Goal: Transaction & Acquisition: Purchase product/service

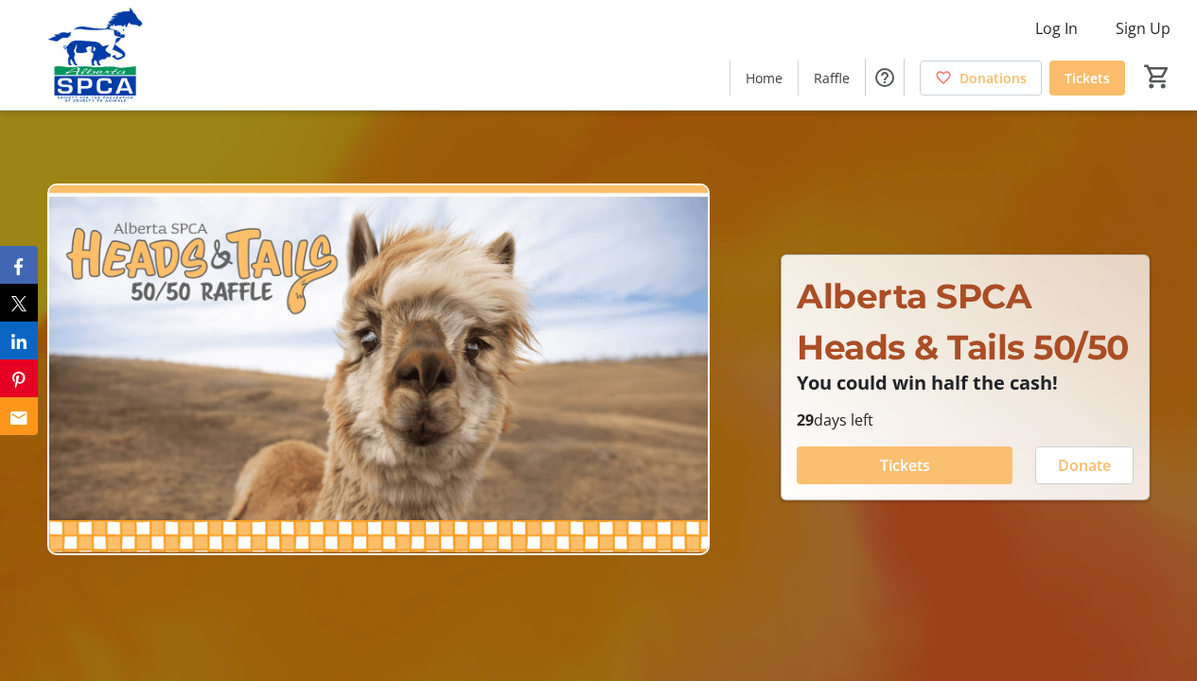
click at [930, 461] on span "Tickets" at bounding box center [905, 465] width 50 height 23
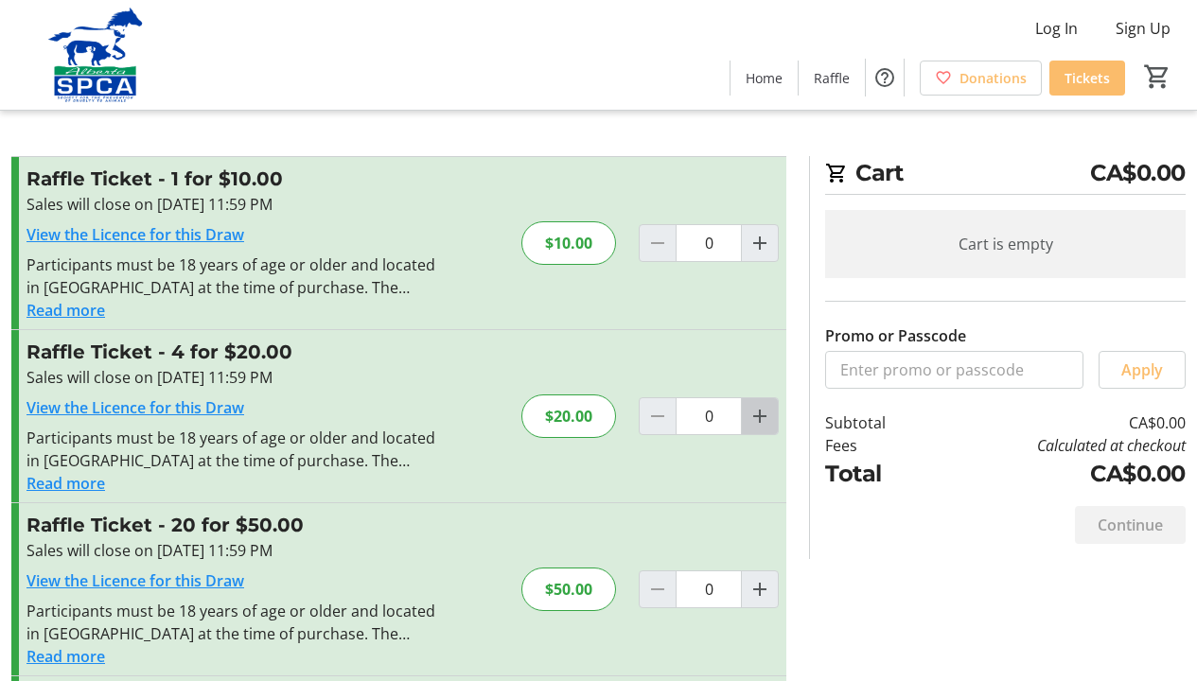
click at [754, 419] on mat-icon "Increment by one" at bounding box center [759, 416] width 23 height 23
type input "1"
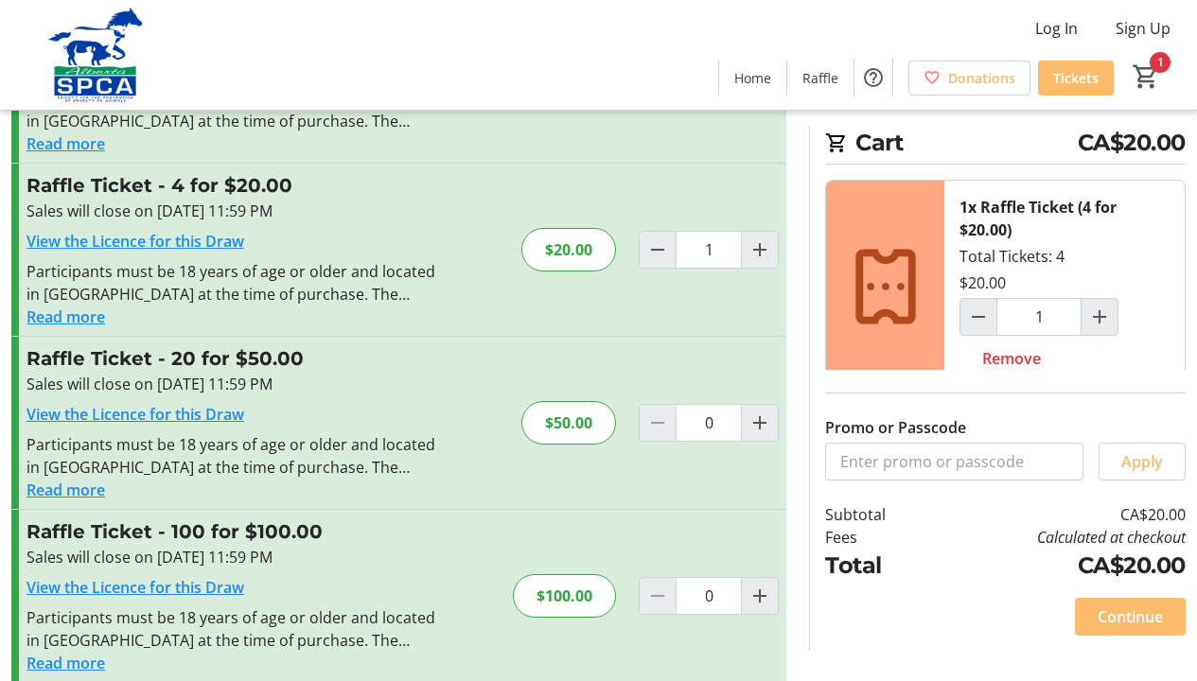
scroll to position [172, 0]
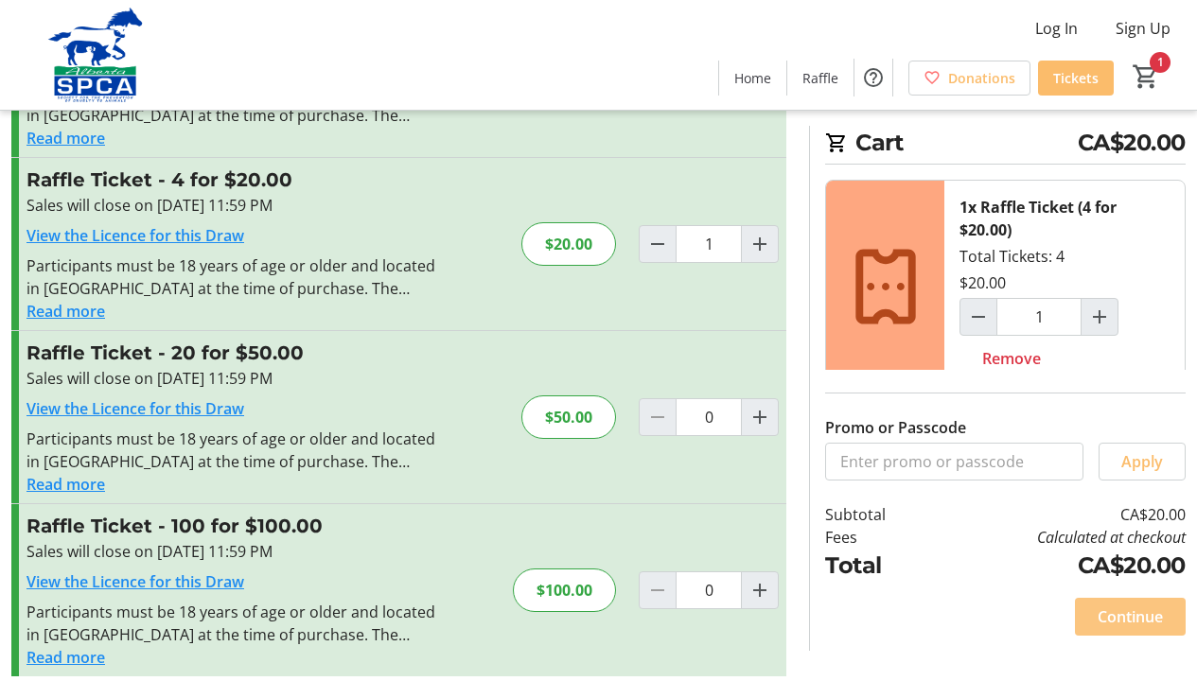
click at [1138, 614] on span "Continue" at bounding box center [1129, 616] width 65 height 23
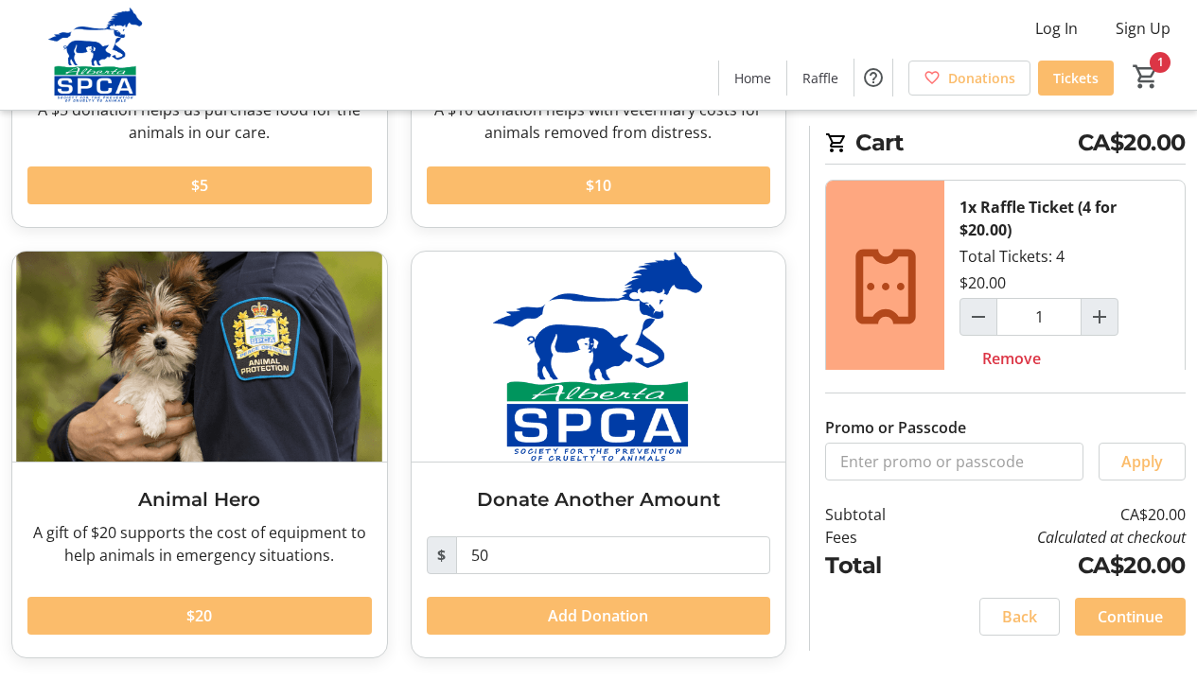
scroll to position [386, 0]
click at [1148, 609] on span "Continue" at bounding box center [1129, 616] width 65 height 23
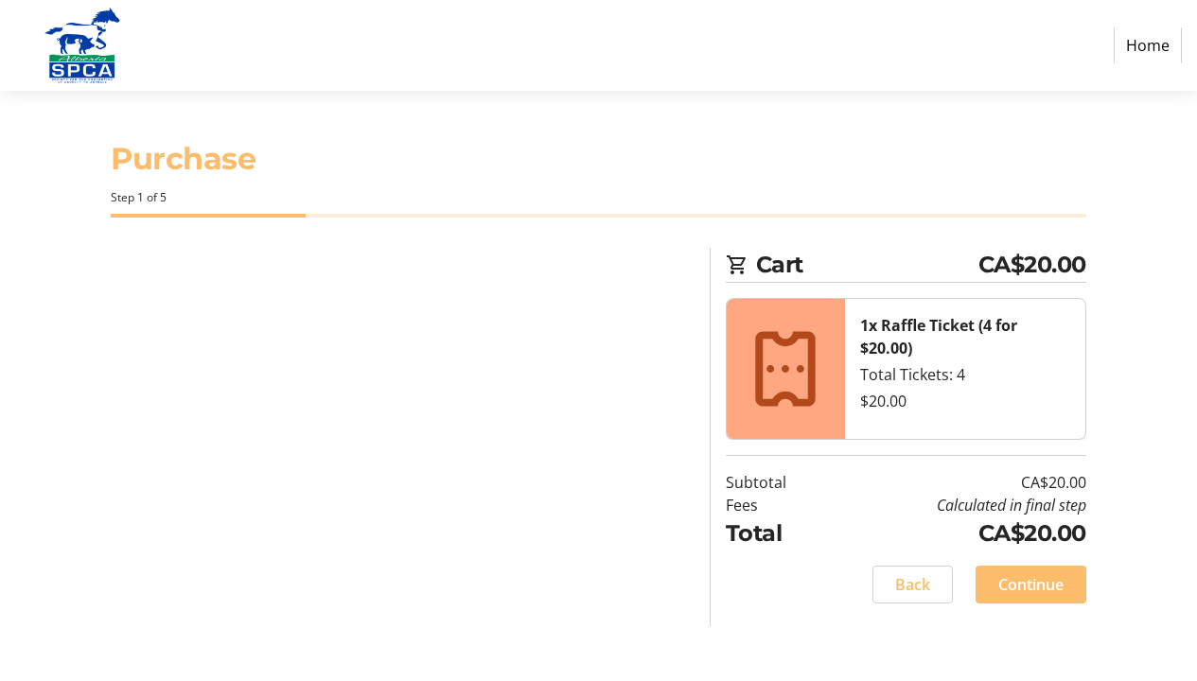
select select "CA"
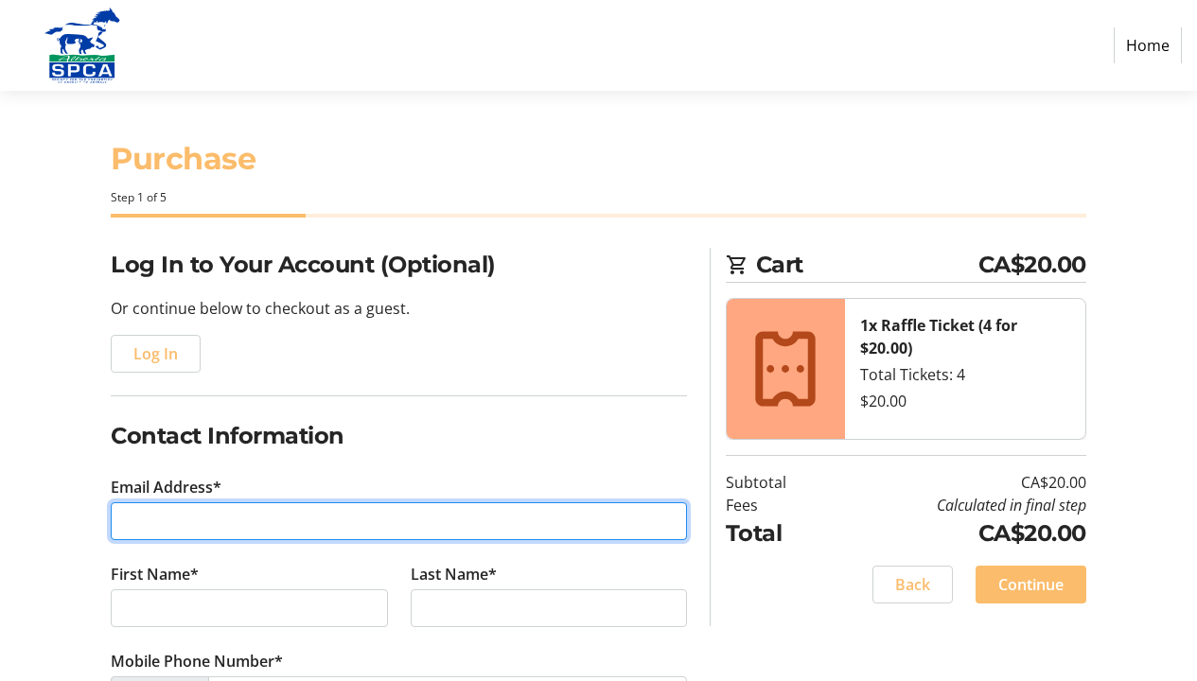
type input "[PERSON_NAME][EMAIL_ADDRESS][DOMAIN_NAME]"
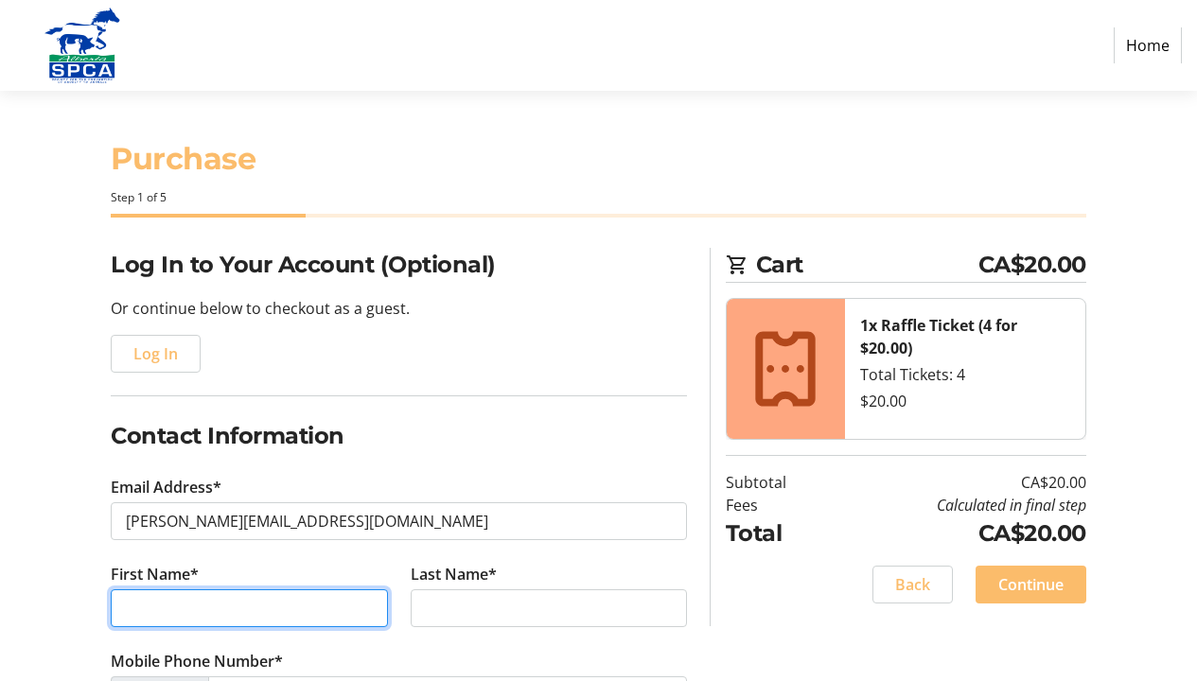
click at [370, 612] on input "First Name*" at bounding box center [249, 608] width 276 height 38
type input "[PERSON_NAME] del [PERSON_NAME]"
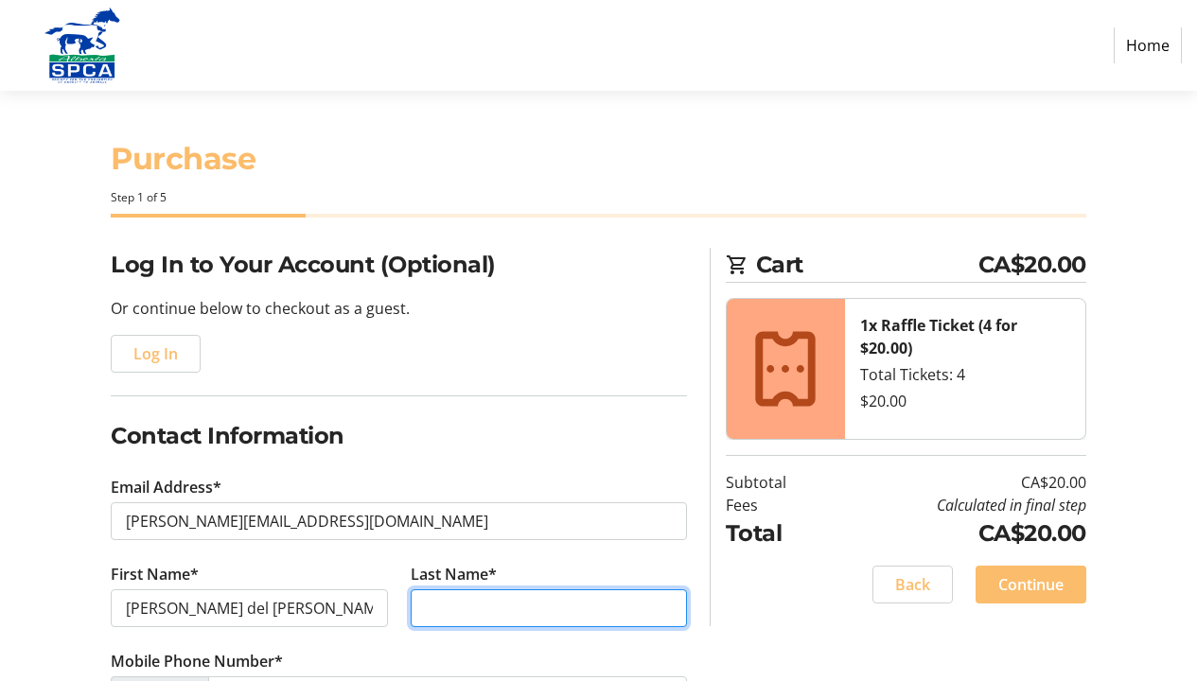
type input "Escallon"
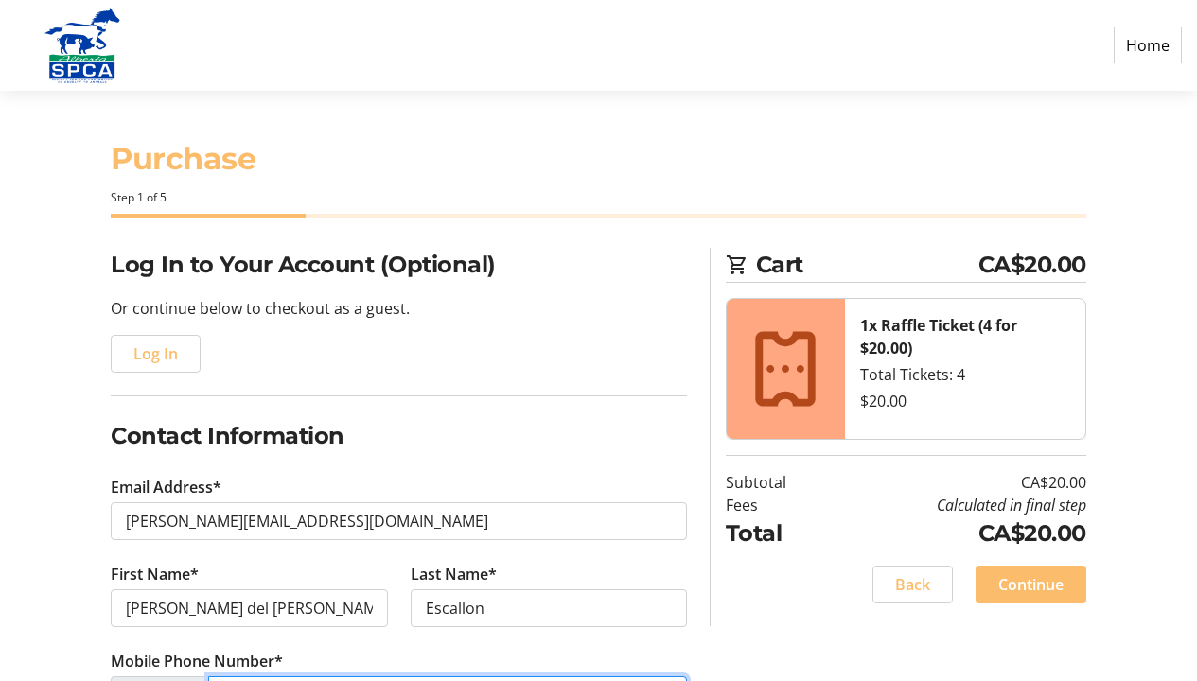
type input "[PHONE_NUMBER]"
type input "2004 - [GEOGRAPHIC_DATA]"
type input "[GEOGRAPHIC_DATA]"
select select "AB"
type input "T2T2S6"
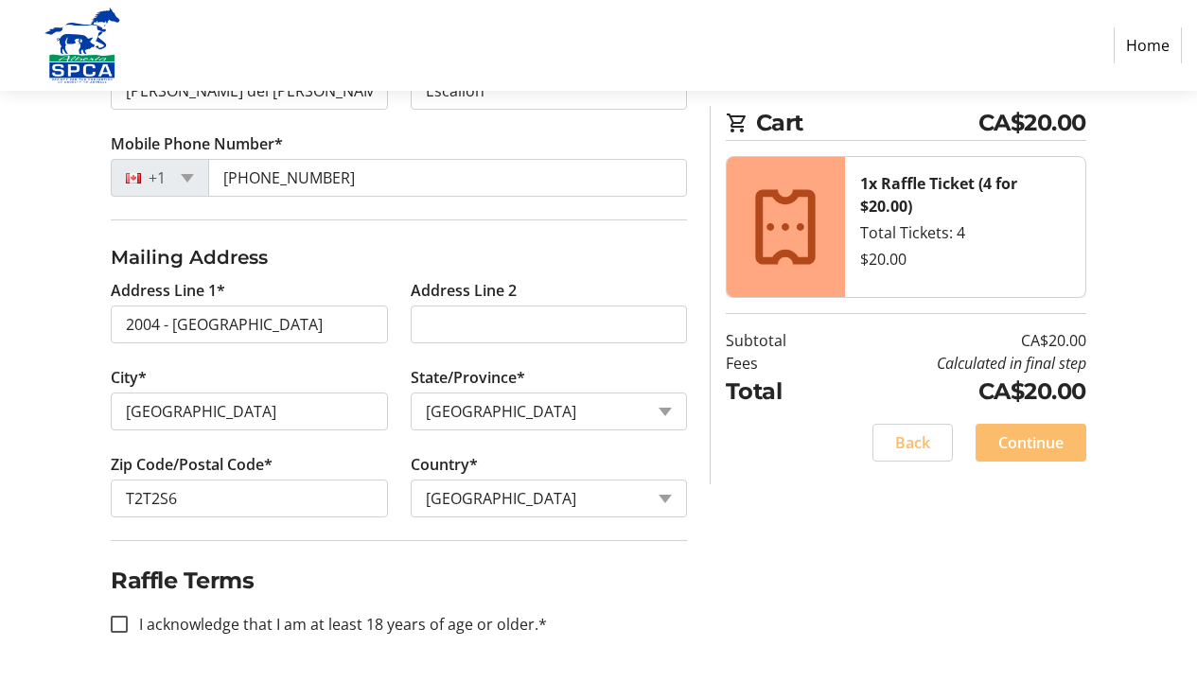
scroll to position [517, 0]
click at [122, 626] on input "I acknowledge that I am at least 18 years of age or older.*" at bounding box center [119, 624] width 17 height 17
checkbox input "true"
click at [1031, 438] on span "Continue" at bounding box center [1030, 442] width 65 height 23
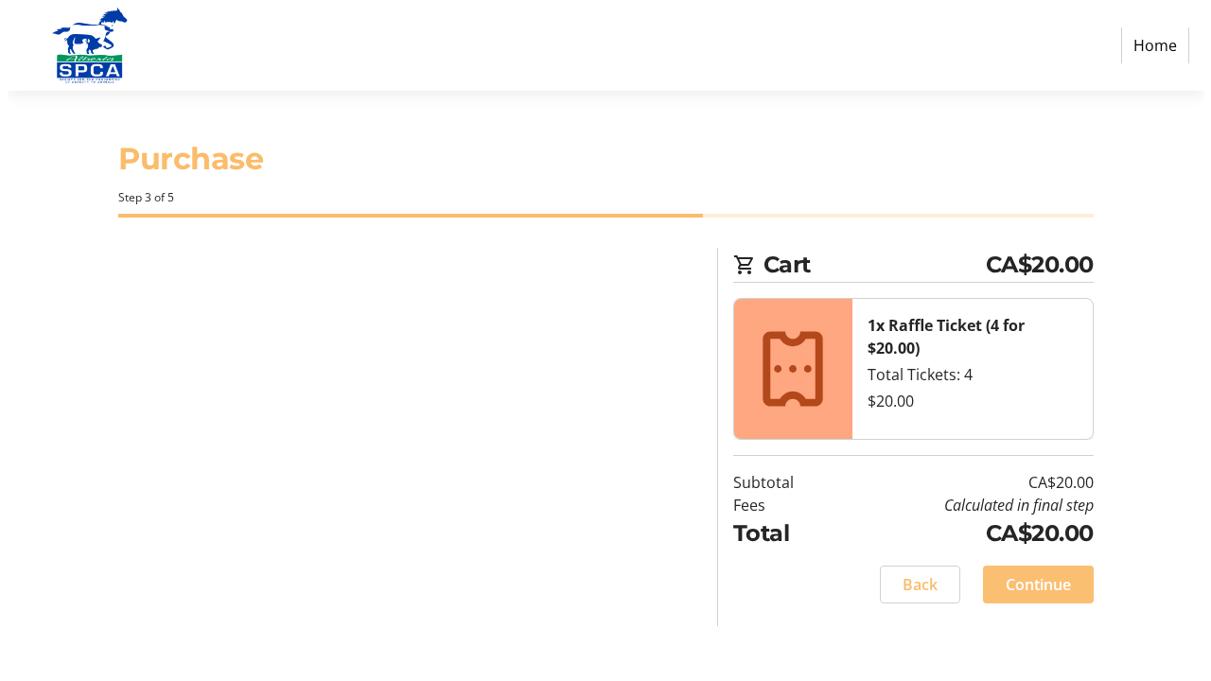
scroll to position [0, 0]
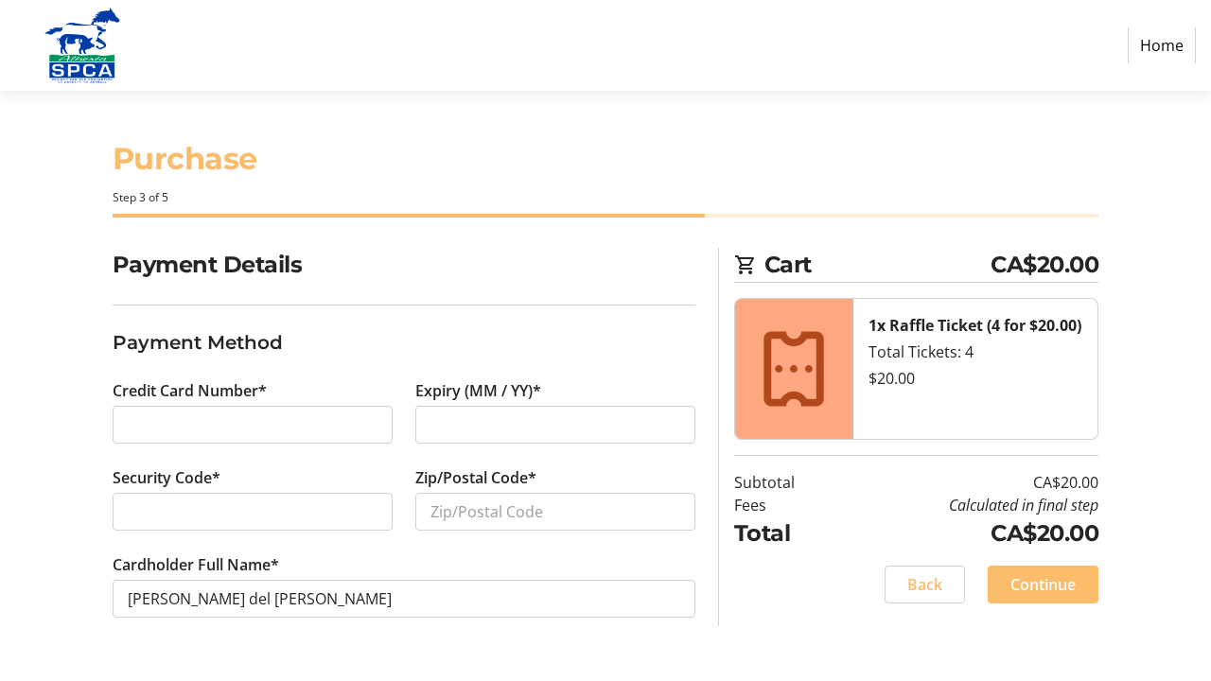
click at [237, 437] on div at bounding box center [253, 425] width 280 height 38
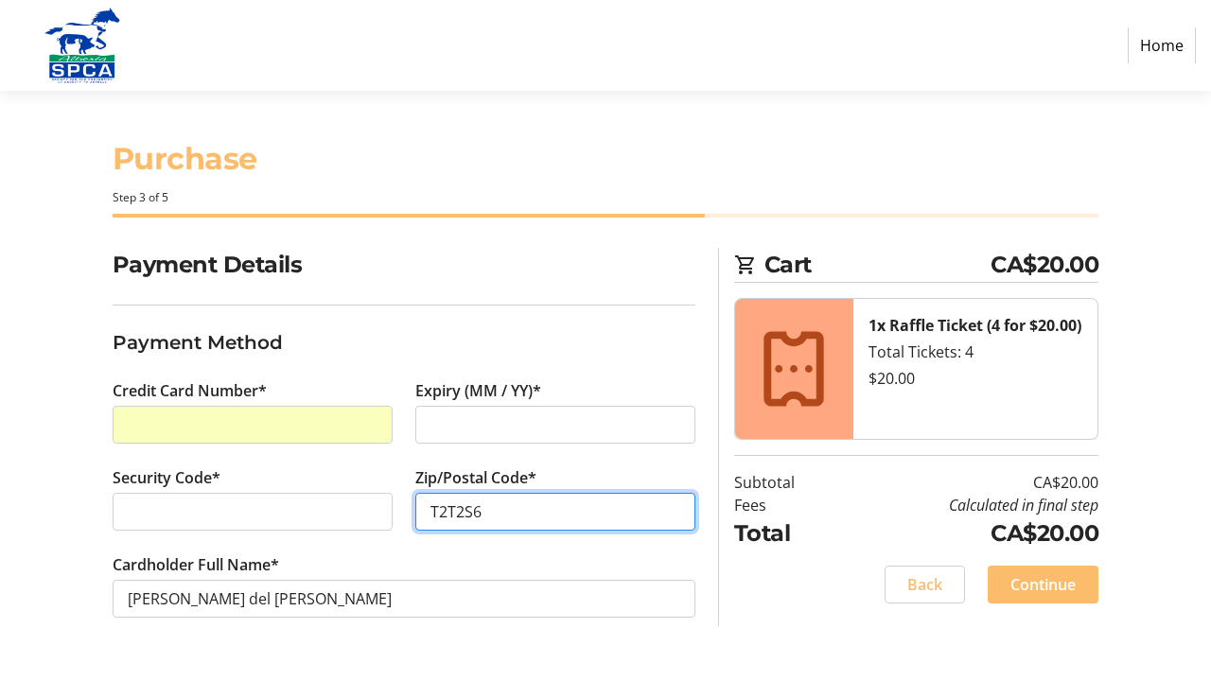
type input "T2T2S6"
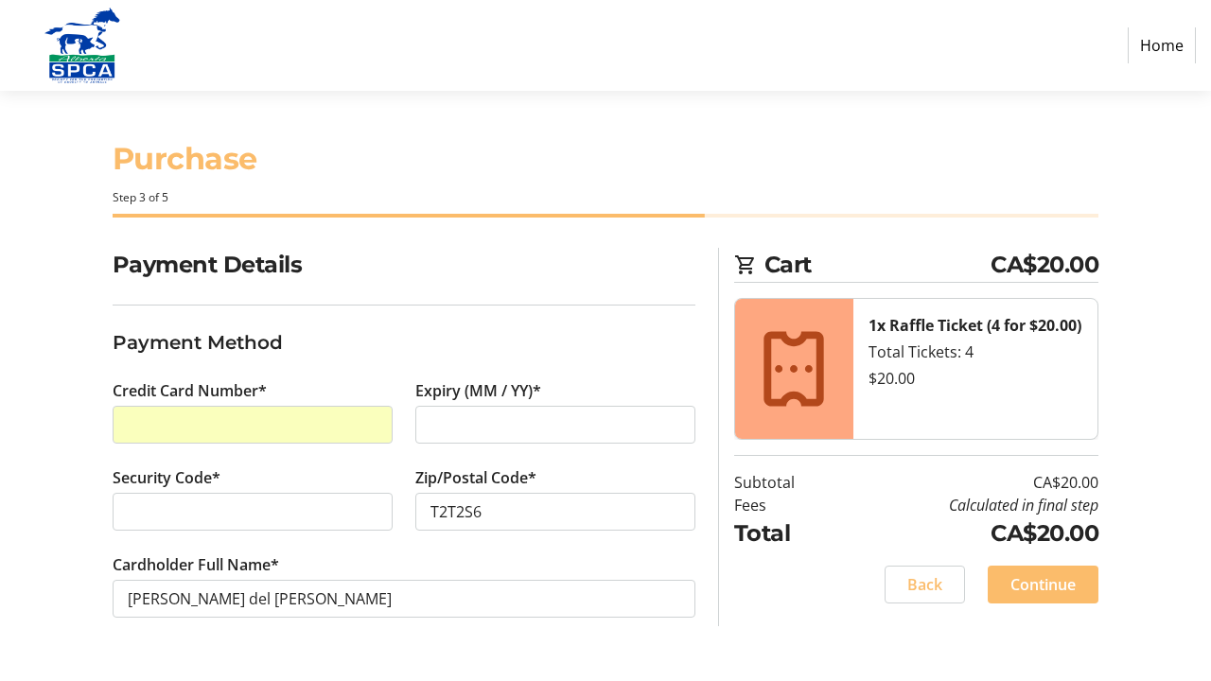
click at [632, 301] on section "Payment Details Payment Method Credit Card Number* Expiry (MM / YY)* Security C…" at bounding box center [404, 455] width 583 height 415
click at [1055, 589] on span "Continue" at bounding box center [1042, 584] width 65 height 23
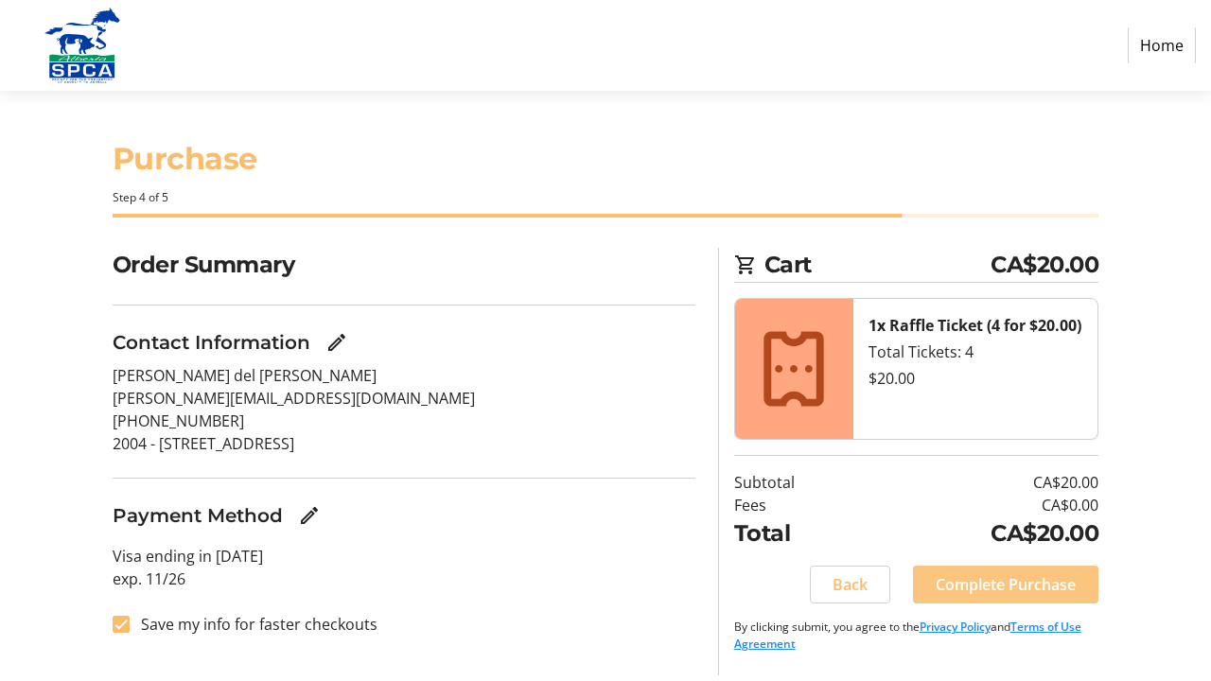
click at [1028, 580] on span "Complete Purchase" at bounding box center [1006, 584] width 140 height 23
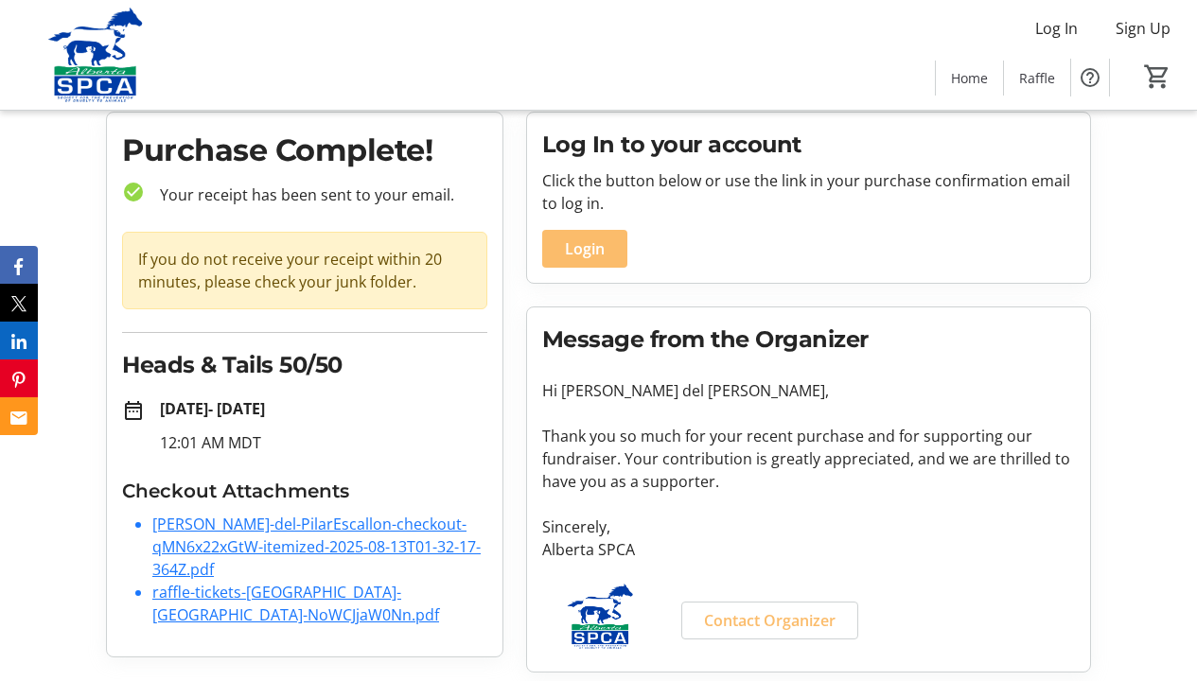
scroll to position [59, 0]
